Goal: Task Accomplishment & Management: Use online tool/utility

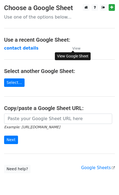
click at [77, 48] on small "View" at bounding box center [76, 48] width 8 height 4
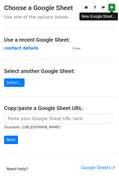
click at [111, 7] on icon at bounding box center [111, 7] width 3 height 4
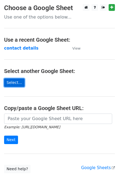
click at [13, 82] on link "Select..." at bounding box center [14, 82] width 20 height 8
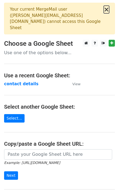
click at [108, 10] on button "×" at bounding box center [105, 9] width 5 height 7
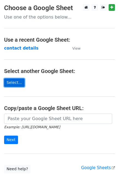
click at [11, 81] on link "Select..." at bounding box center [14, 82] width 20 height 8
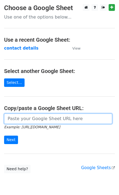
click at [11, 117] on input "url" at bounding box center [58, 119] width 108 height 10
paste input "https://docs.google.com/spreadsheets/d/1baOFgncASm_UTL2Lj6RaiP2Y7ERLuagrKvyPWCO…"
type input "https://docs.google.com/spreadsheets/d/1baOFgncASm_UTL2Lj6RaiP2Y7ERLuagrKvyPWCO…"
click at [4, 136] on input "Next" at bounding box center [11, 140] width 14 height 8
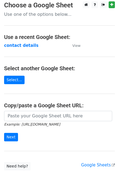
scroll to position [45, 0]
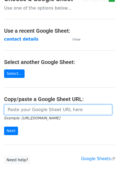
drag, startPoint x: 13, startPoint y: 98, endPoint x: 27, endPoint y: 101, distance: 14.3
click at [13, 105] on input "url" at bounding box center [58, 110] width 108 height 10
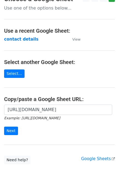
click at [53, 72] on main "× Your current MergeMail user ( swathy.n@arcedo.net ) cannot access this Google…" at bounding box center [59, 61] width 119 height 206
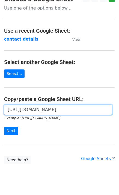
click at [21, 105] on input "https://docs.google.com/spreadsheets/d/17PbUSOibuZIgsZXs5zkAIej6aMV2SoG6VEVvEeC…" at bounding box center [58, 110] width 108 height 10
paste input "baOFgncASm_UTL2Lj6RaiP2Y7ERLuagrKvyPWCOuDhQ"
type input "https://docs.google.com/spreadsheets/d/1baOFgncASm_UTL2Lj6RaiP2Y7ERLuagrKvyPWCO…"
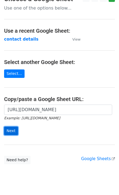
click at [16, 127] on input "Next" at bounding box center [11, 131] width 14 height 8
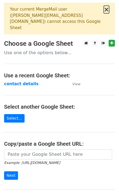
drag, startPoint x: 105, startPoint y: 10, endPoint x: 90, endPoint y: 11, distance: 15.5
click at [105, 10] on button "×" at bounding box center [105, 9] width 5 height 7
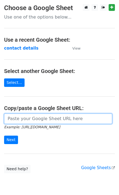
click at [18, 115] on input "url" at bounding box center [58, 119] width 108 height 10
paste input "[URL][DOMAIN_NAME]"
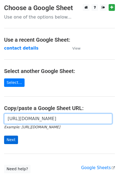
type input "[URL][DOMAIN_NAME]"
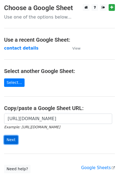
scroll to position [0, 0]
click at [9, 139] on input "Next" at bounding box center [11, 140] width 14 height 8
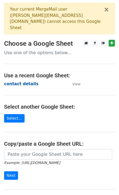
click at [23, 81] on strong "contact details" at bounding box center [21, 83] width 34 height 5
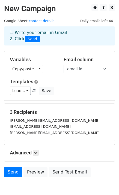
click at [25, 121] on small "[PERSON_NAME][EMAIL_ADDRESS][DOMAIN_NAME]" at bounding box center [55, 120] width 90 height 4
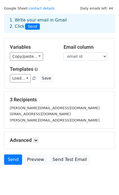
scroll to position [28, 0]
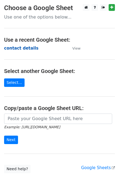
click at [23, 48] on strong "contact details" at bounding box center [21, 48] width 34 height 5
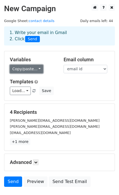
click at [23, 69] on link "Copy/paste..." at bounding box center [26, 69] width 33 height 8
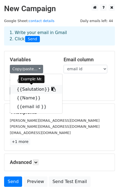
click at [27, 88] on link "{{Salutation}}" at bounding box center [36, 89] width 52 height 9
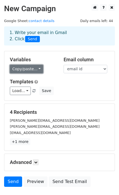
click at [24, 71] on link "Copy/paste..." at bounding box center [26, 69] width 33 height 8
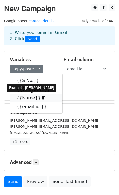
click at [25, 99] on link "{{Name}}" at bounding box center [36, 98] width 52 height 9
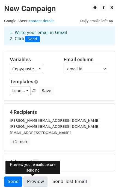
click at [29, 180] on link "Preview" at bounding box center [35, 181] width 24 height 10
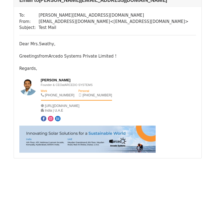
scroll to position [559, 0]
